Goal: Find specific page/section: Find specific page/section

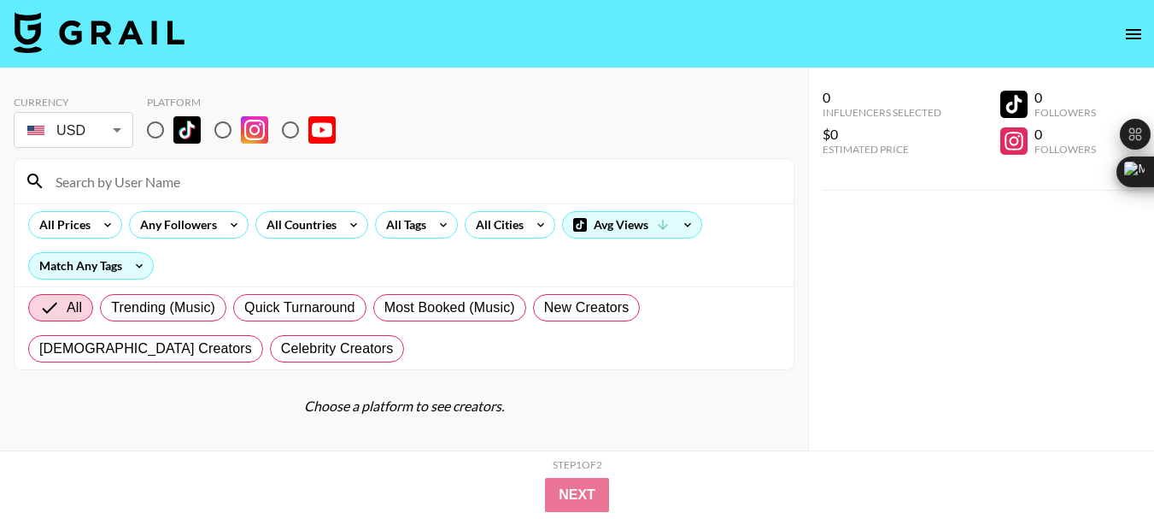
click at [234, 133] on input "radio" at bounding box center [223, 130] width 36 height 36
radio input "true"
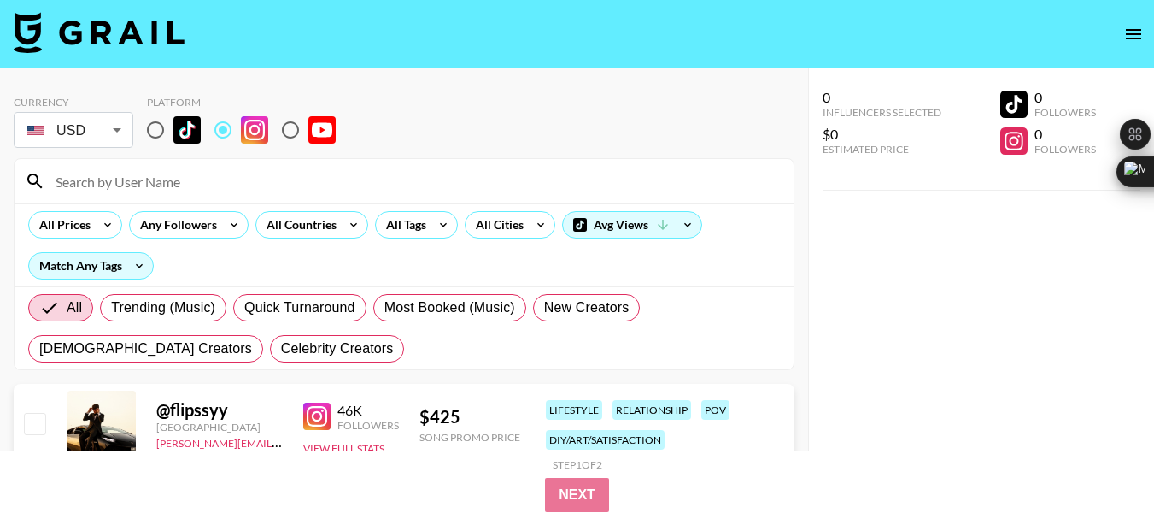
click at [132, 182] on input at bounding box center [414, 180] width 738 height 27
paste input "madisonclysdalee"
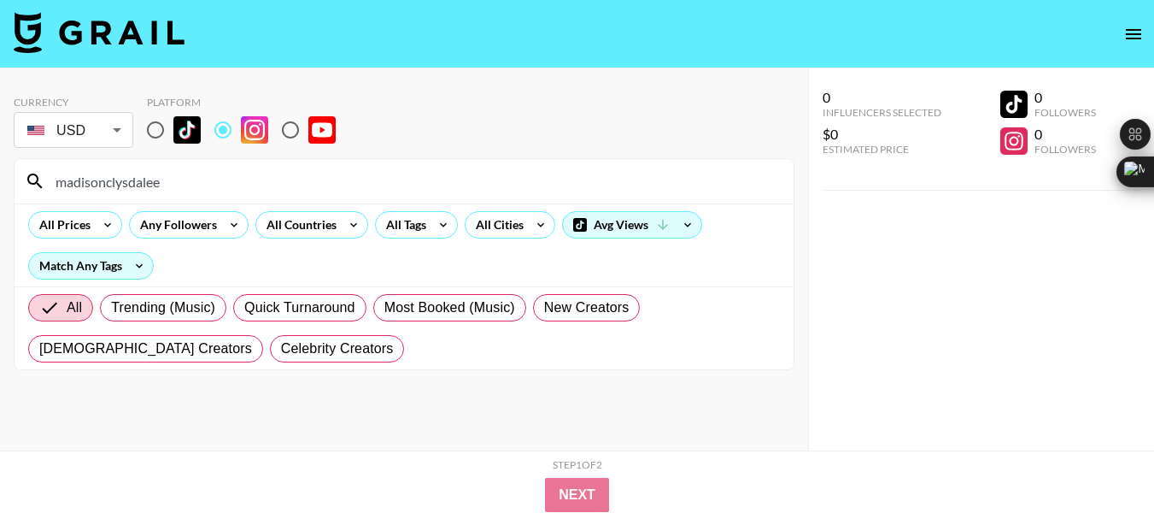
type input "madisonclysdalee"
click at [132, 175] on input "madisonclysdalee" at bounding box center [414, 180] width 738 height 27
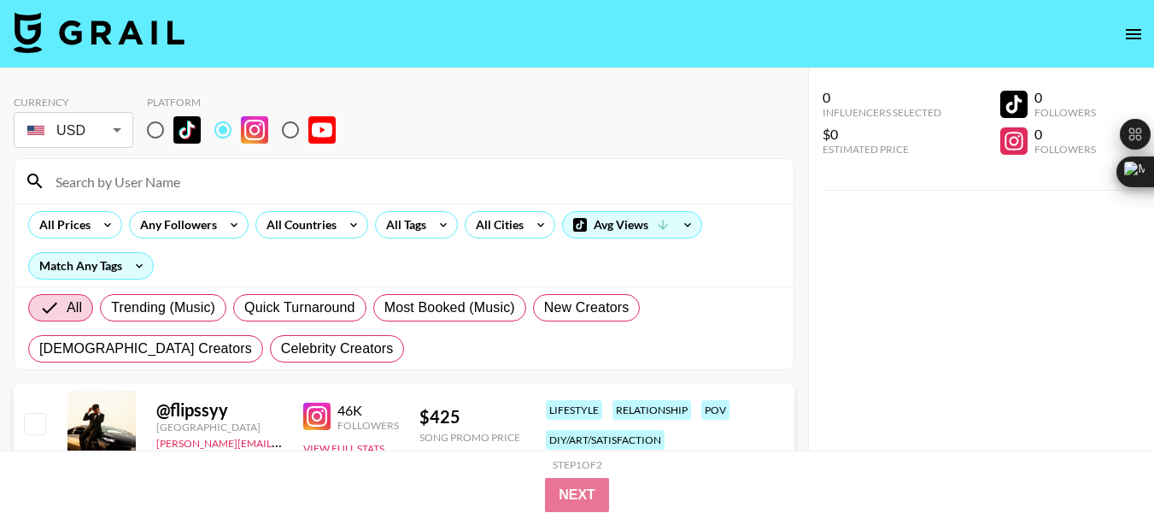
paste input "chaoticforager"
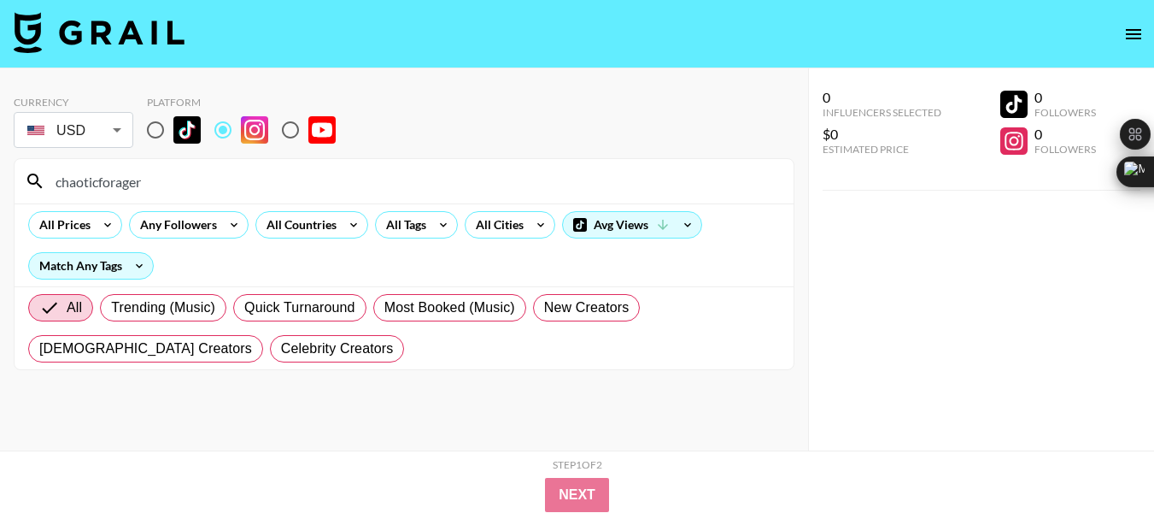
type input "chaoticforager"
click at [100, 186] on input "chaoticforager" at bounding box center [414, 180] width 738 height 27
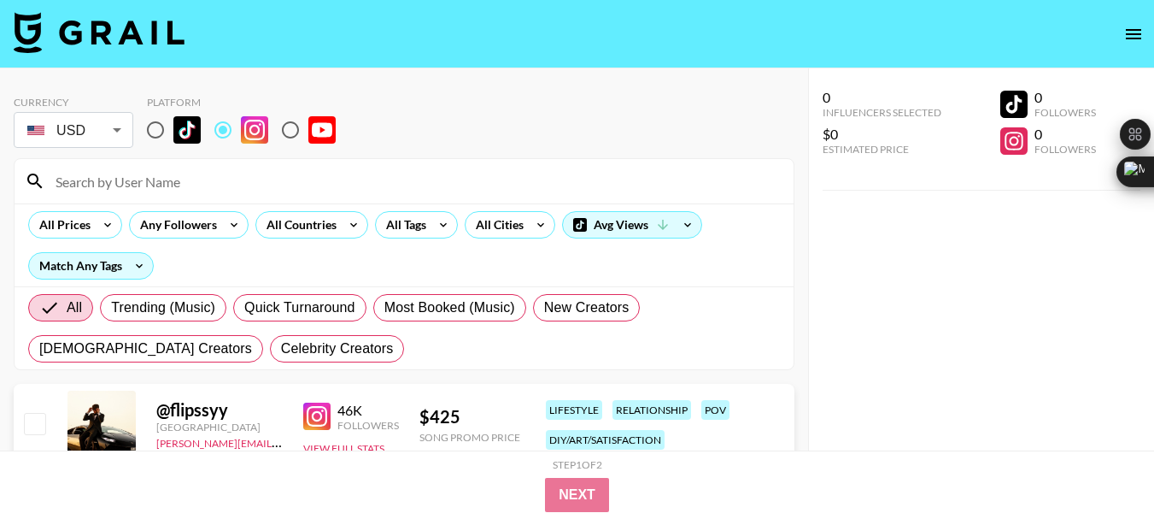
paste input "thehomesteadingrd"
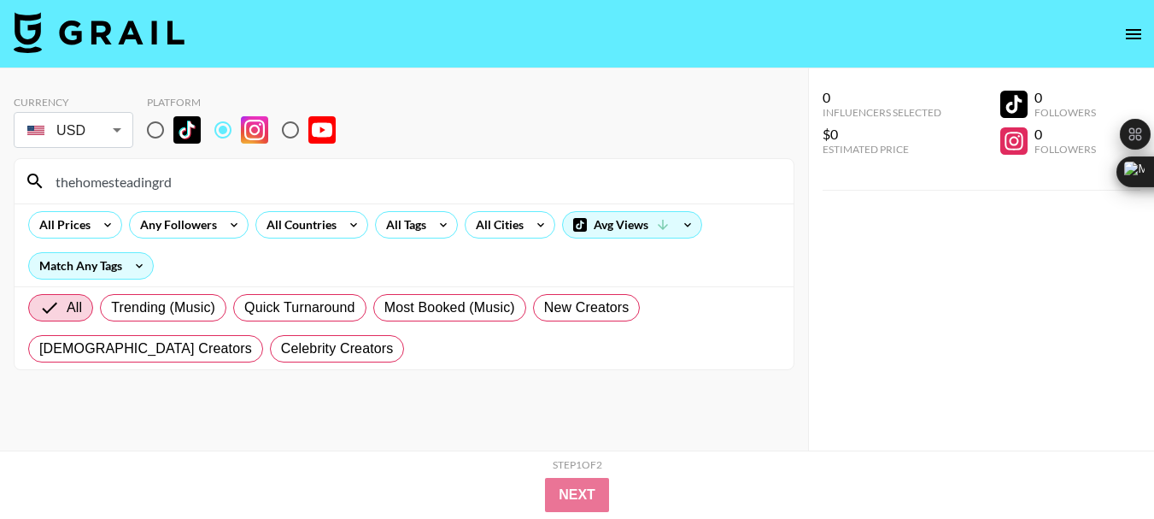
type input "thehomesteadingrd"
click at [115, 193] on input "thehomesteadingrd" at bounding box center [414, 180] width 738 height 27
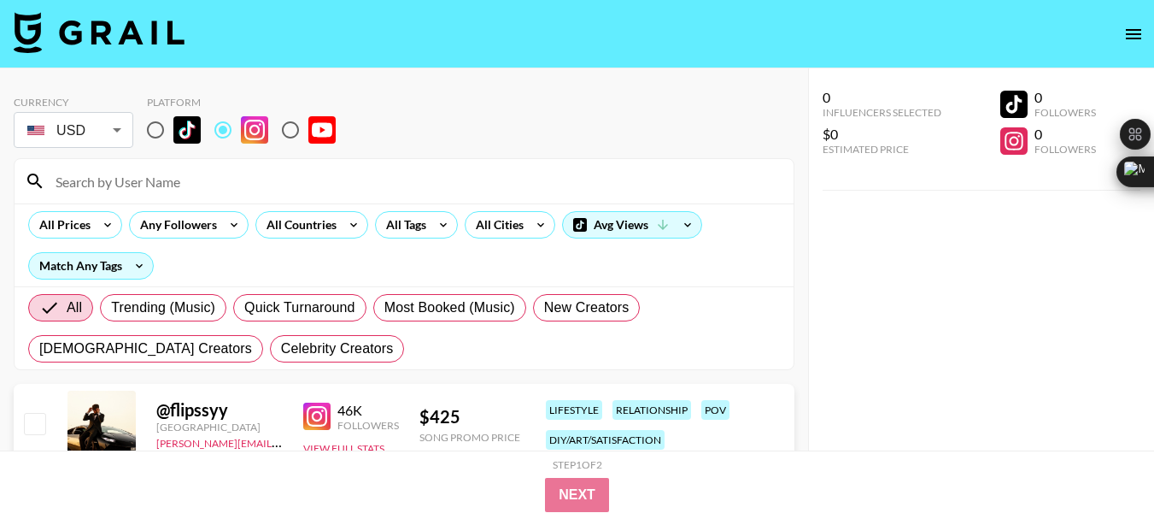
paste input "homegrown_handgathered"
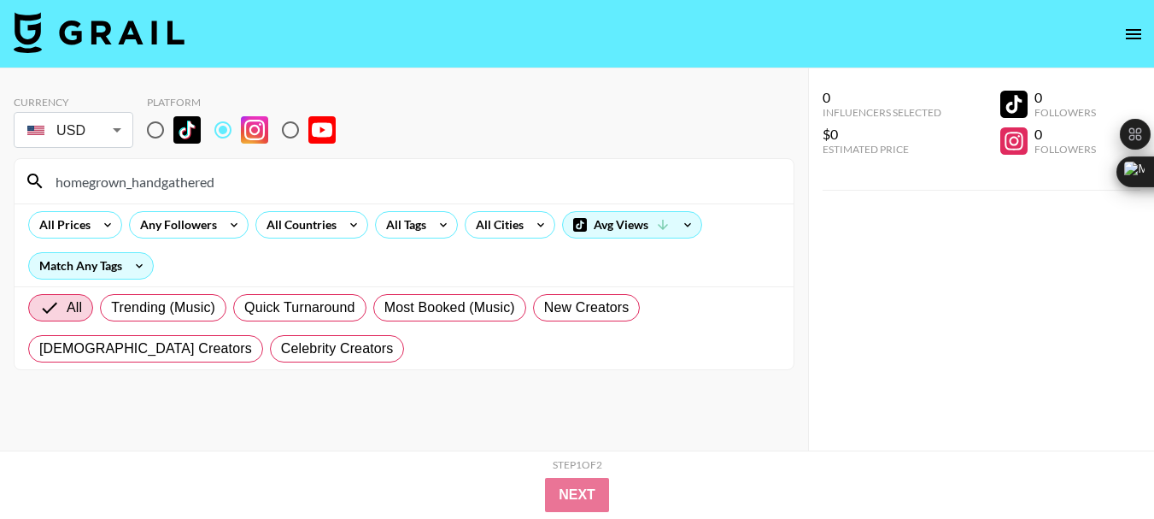
type input "homegrown_handgathered"
click at [117, 179] on input "homegrown_handgathered" at bounding box center [414, 180] width 738 height 27
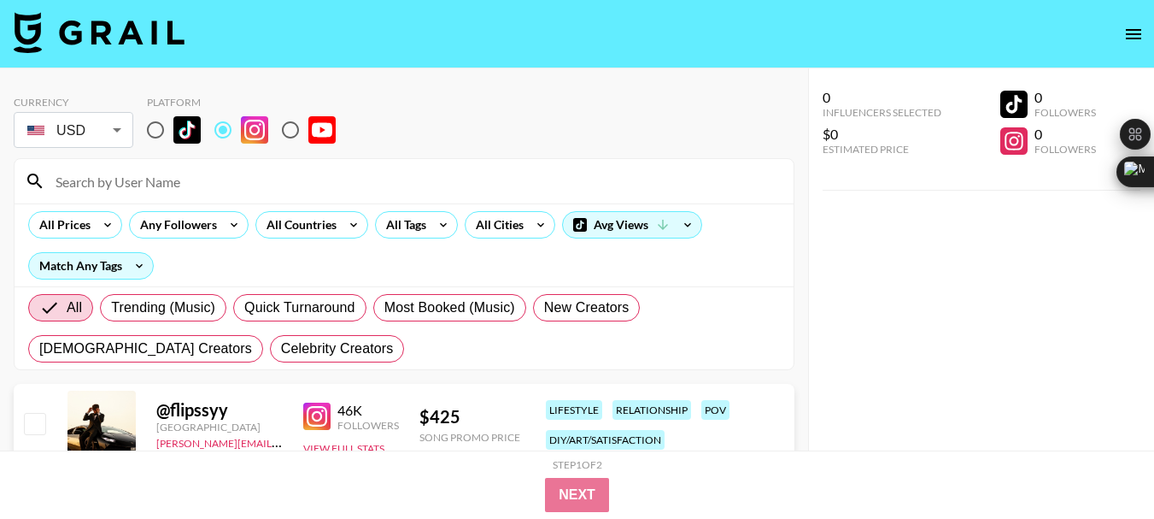
paste input "kxra_kage"
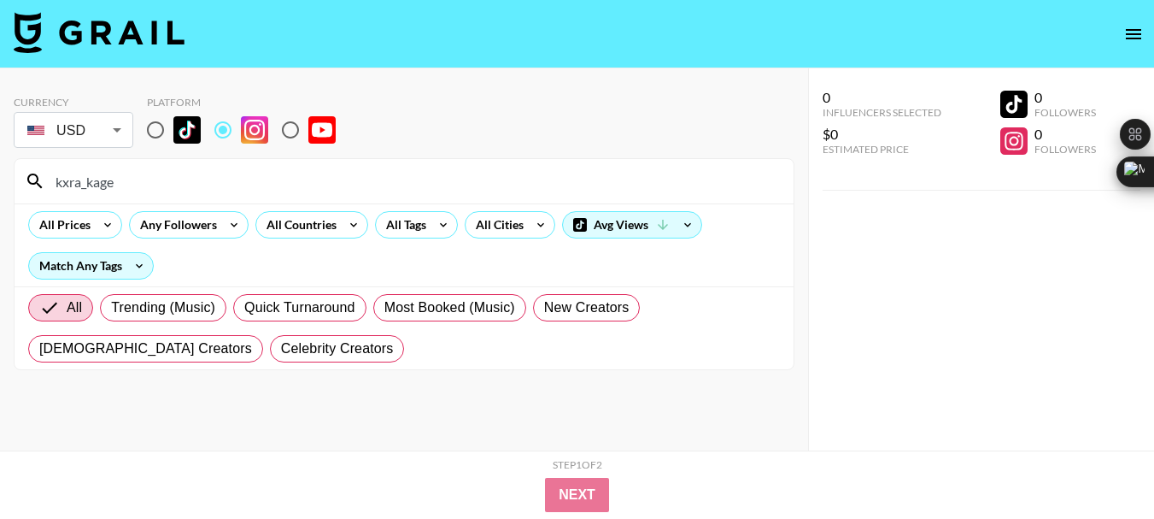
type input "kxra_kage"
click at [62, 170] on input "kxra_kage" at bounding box center [414, 180] width 738 height 27
click at [68, 171] on input "kxra_kage" at bounding box center [414, 180] width 738 height 27
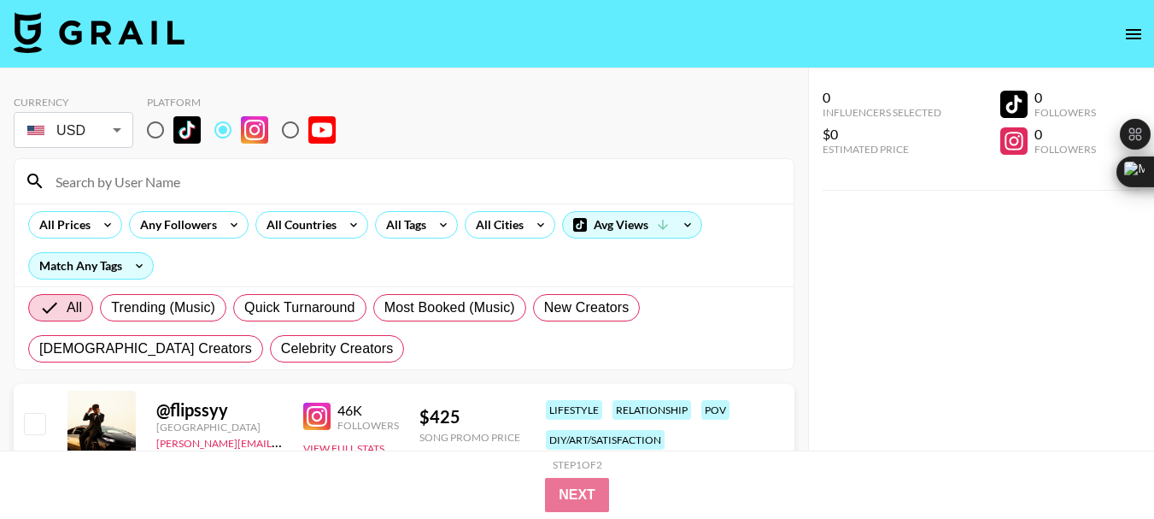
paste input "everchanginghorizon"
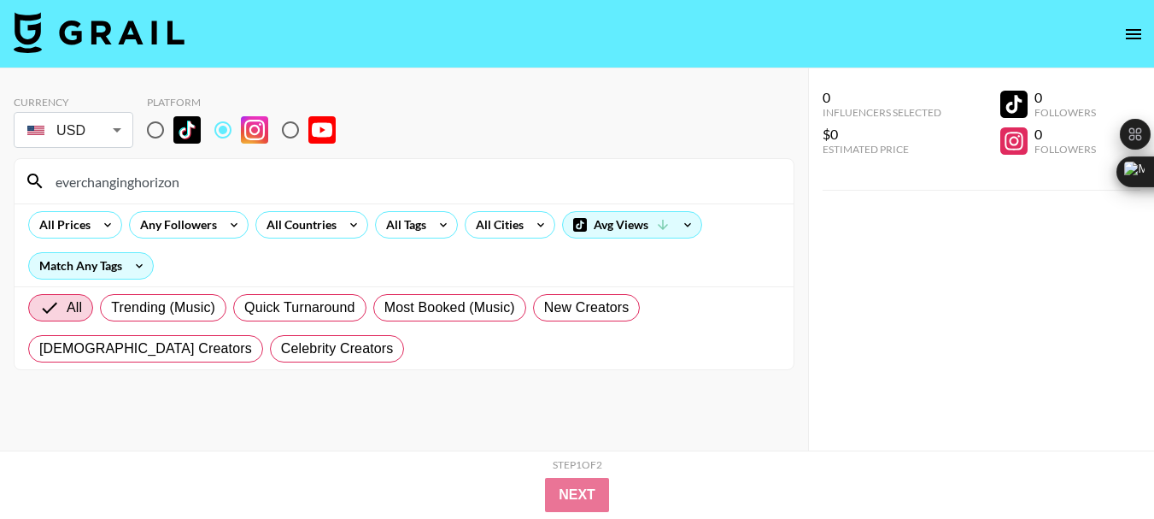
type input "everchanginghorizon"
click at [134, 188] on input "everchanginghorizon" at bounding box center [414, 180] width 738 height 27
click at [132, 186] on input "everchanginghorizon" at bounding box center [414, 180] width 738 height 27
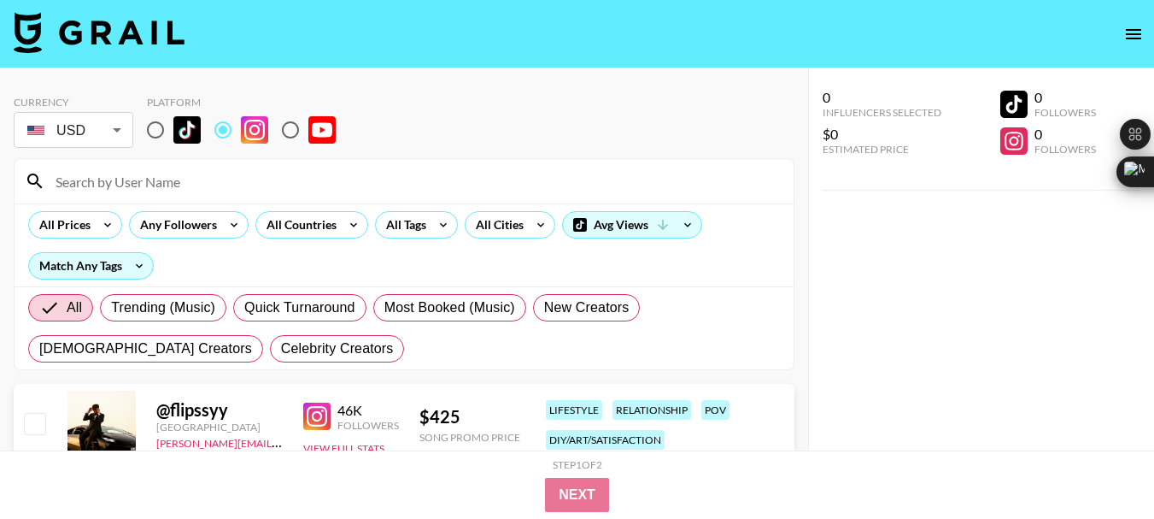
paste input "huwsgarden"
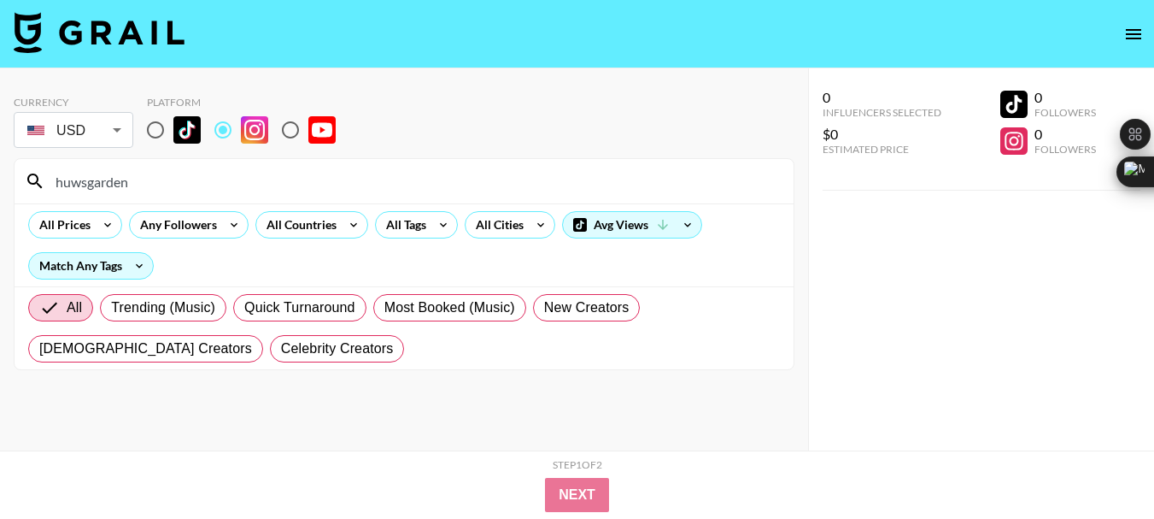
type input "huwsgarden"
